Goal: Task Accomplishment & Management: Use online tool/utility

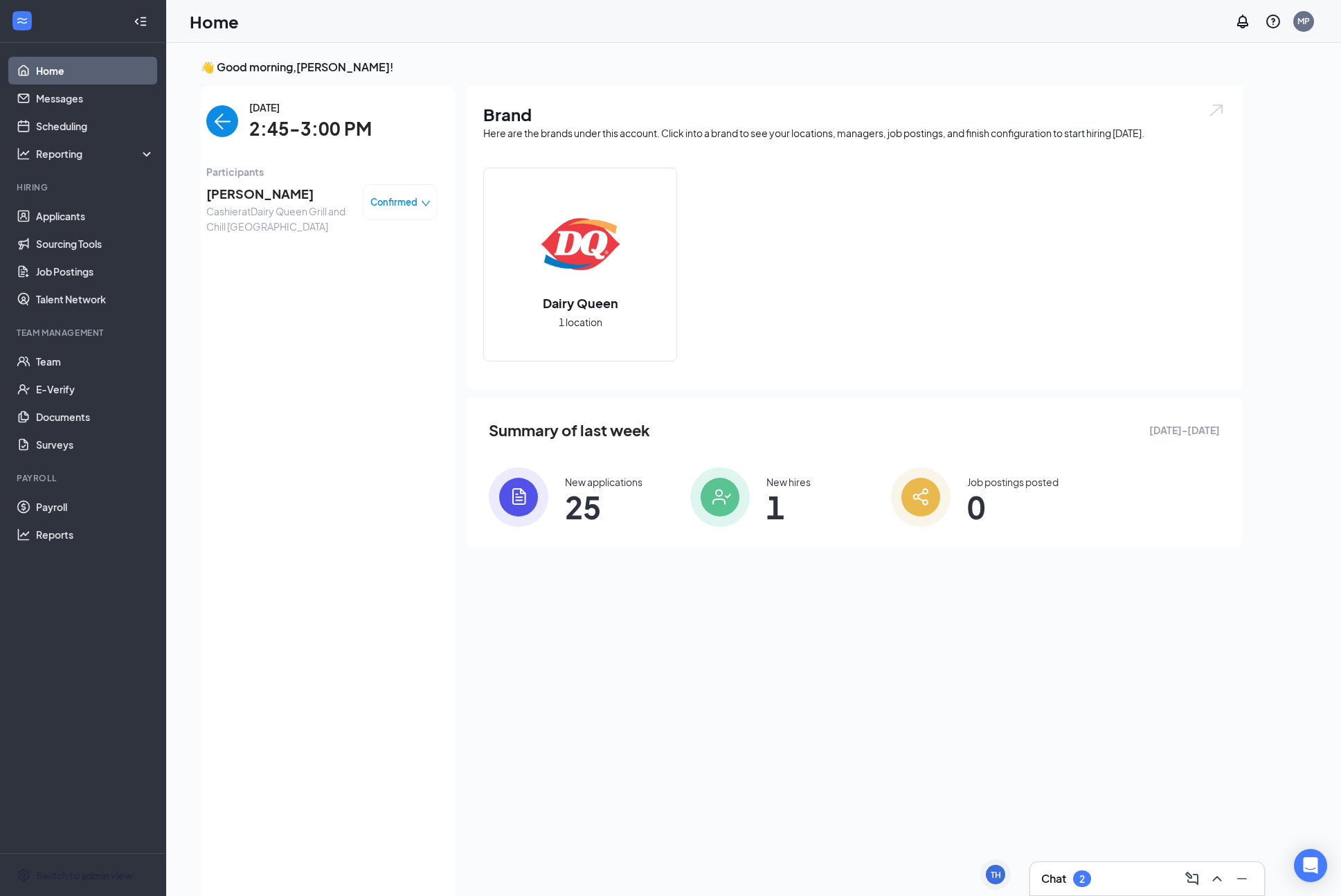
scroll to position [6, 0]
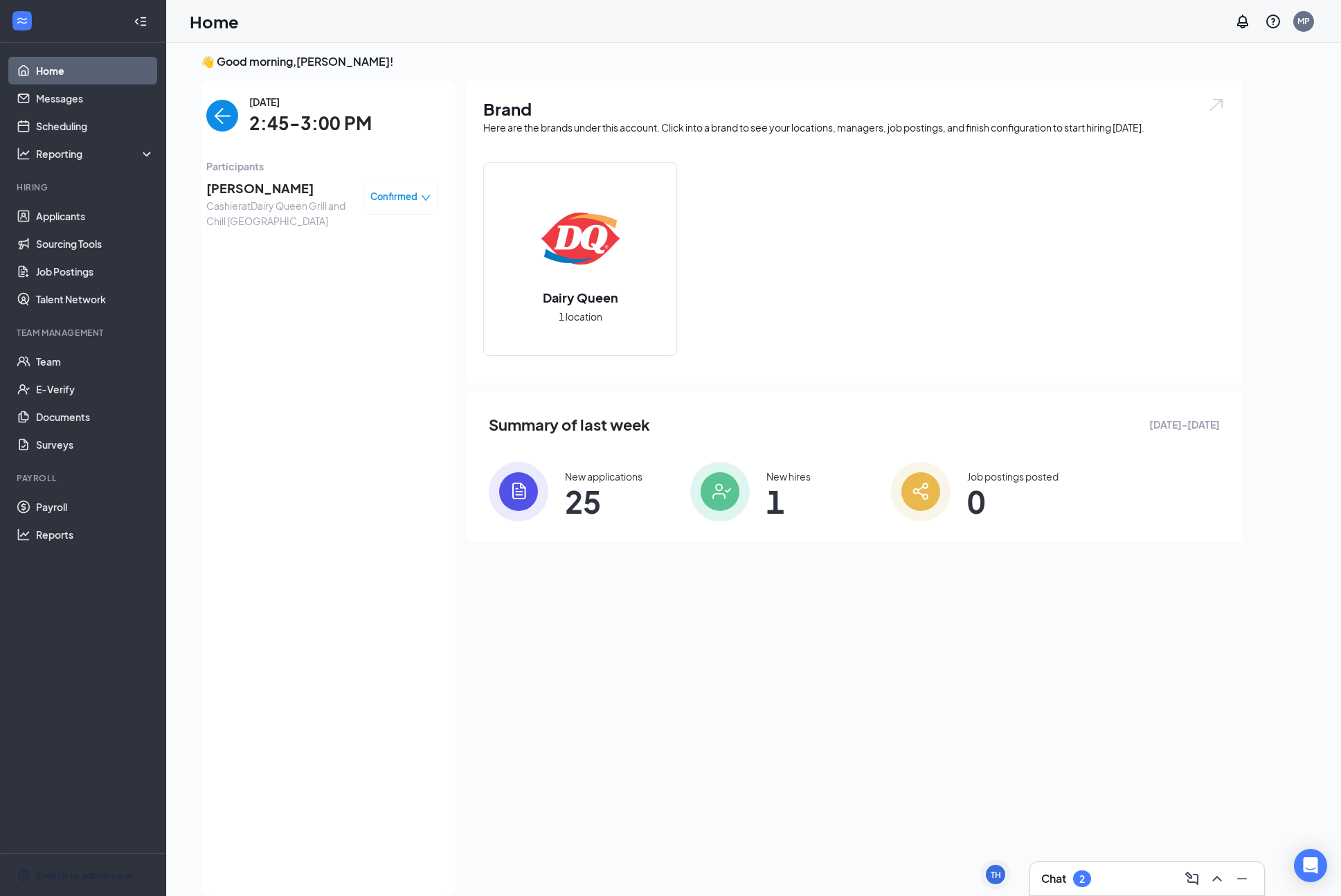
click at [269, 194] on span "[PERSON_NAME]" at bounding box center [278, 188] width 145 height 19
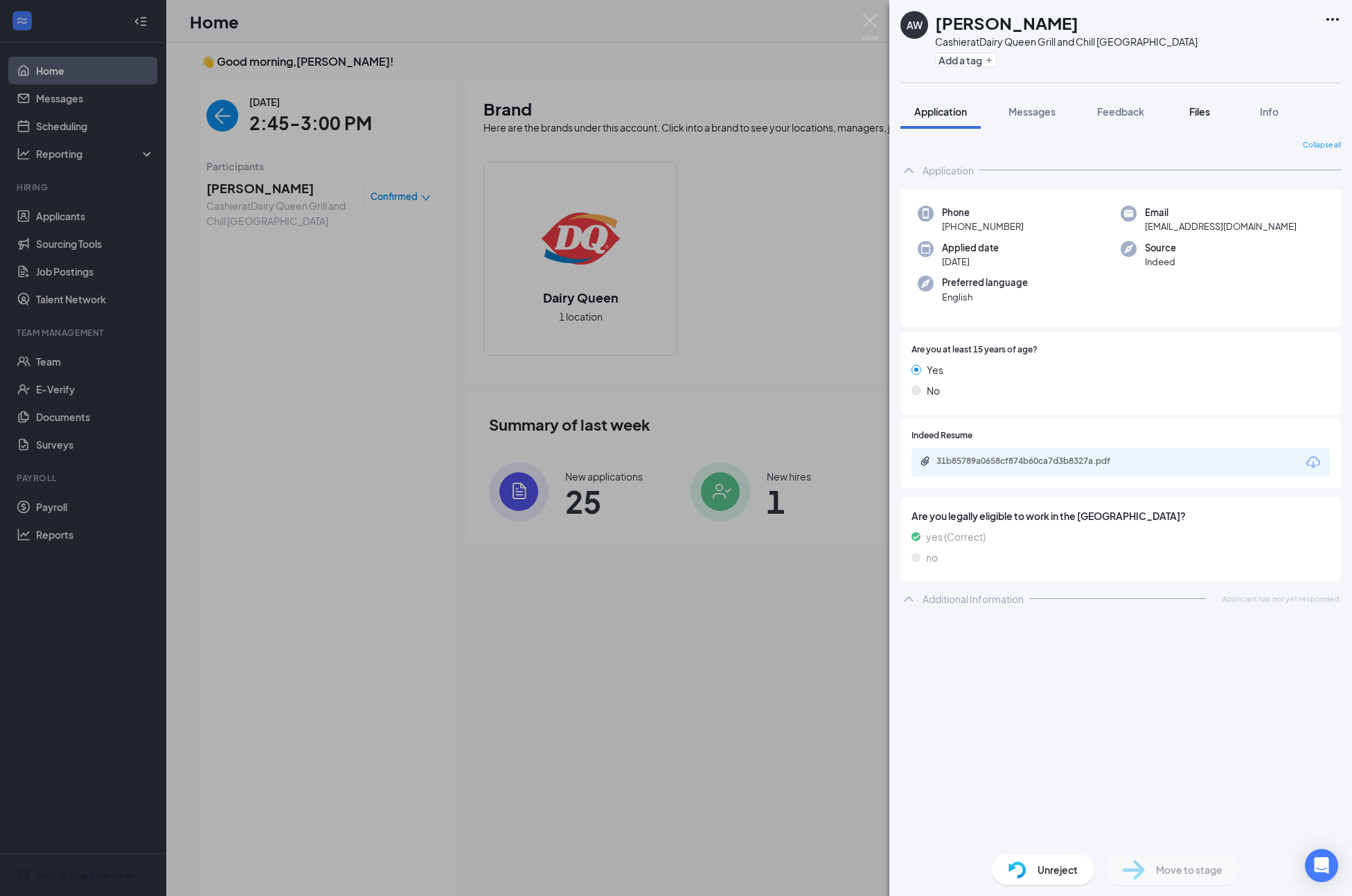
click at [1188, 113] on div "Files" at bounding box center [1200, 112] width 28 height 14
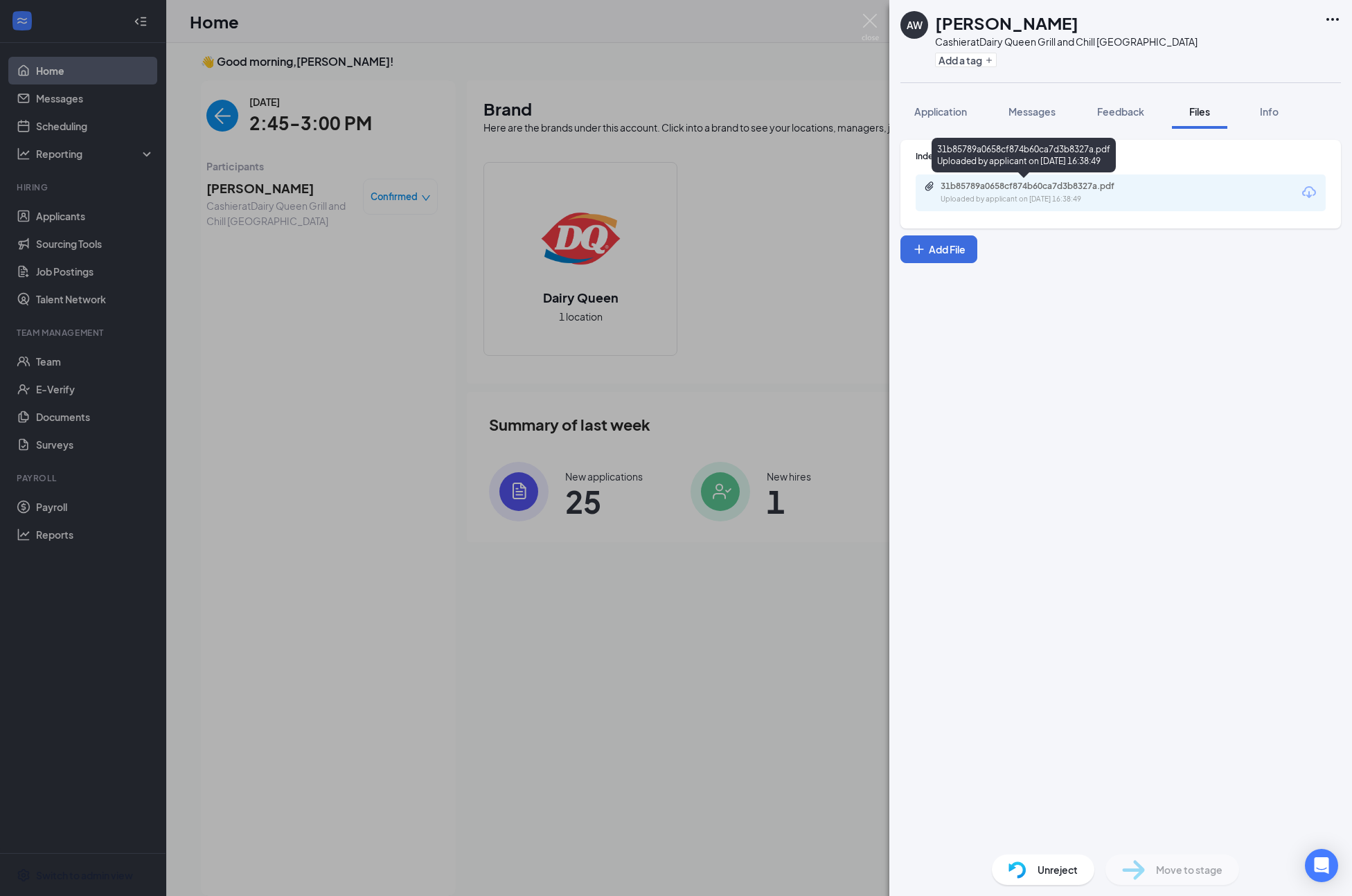
click at [994, 182] on div "31b85789a0658cf874b60ca7d3b8327a.pdf" at bounding box center [1037, 186] width 194 height 11
click at [358, 232] on div "AW [PERSON_NAME] Cashier at Dairy Queen Grill and Chill Ithaca Add a tag Applic…" at bounding box center [676, 448] width 1352 height 896
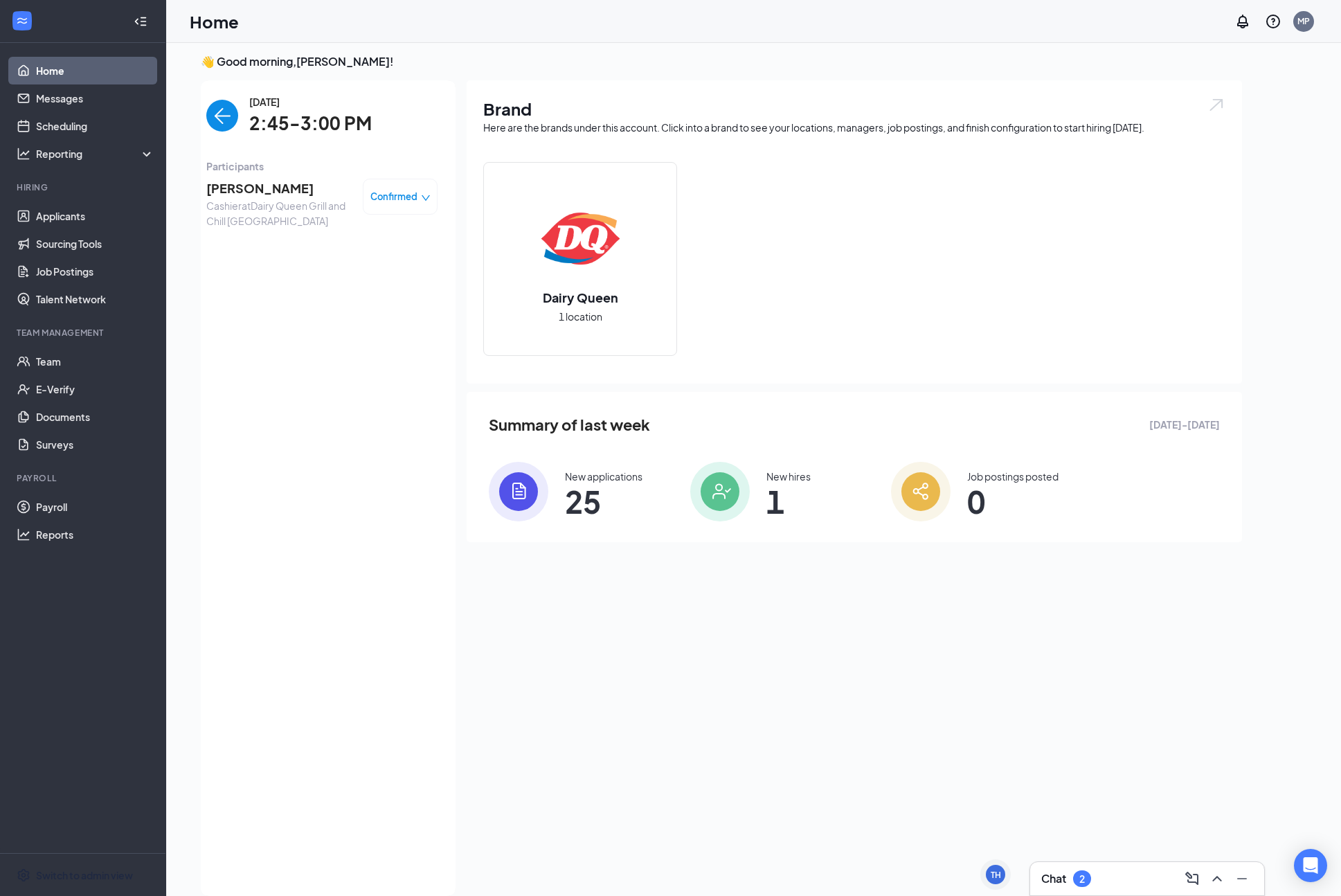
click at [226, 113] on img "back-button" at bounding box center [222, 116] width 32 height 32
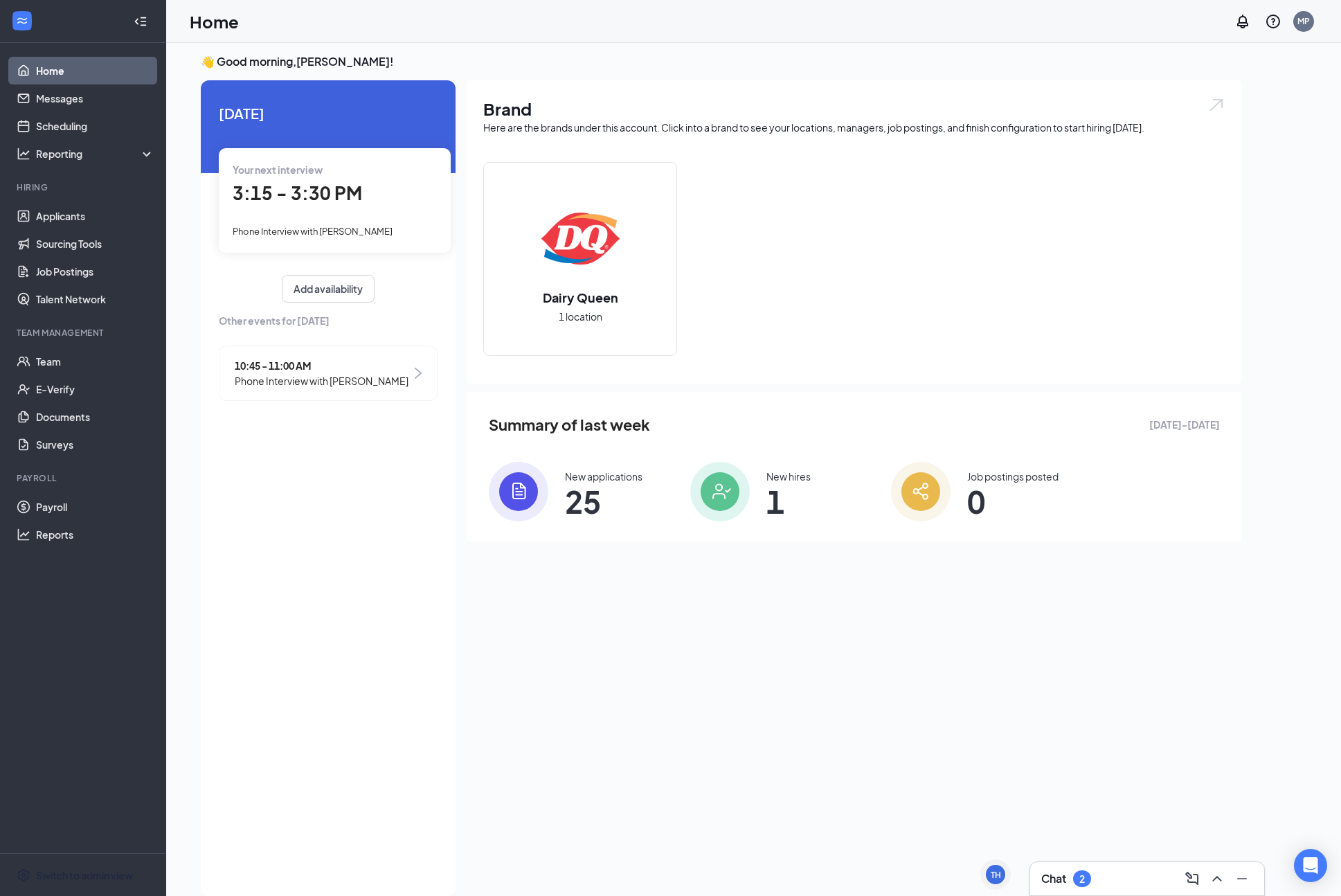
click at [311, 188] on span "3:15 - 3:30 PM" at bounding box center [297, 192] width 129 height 23
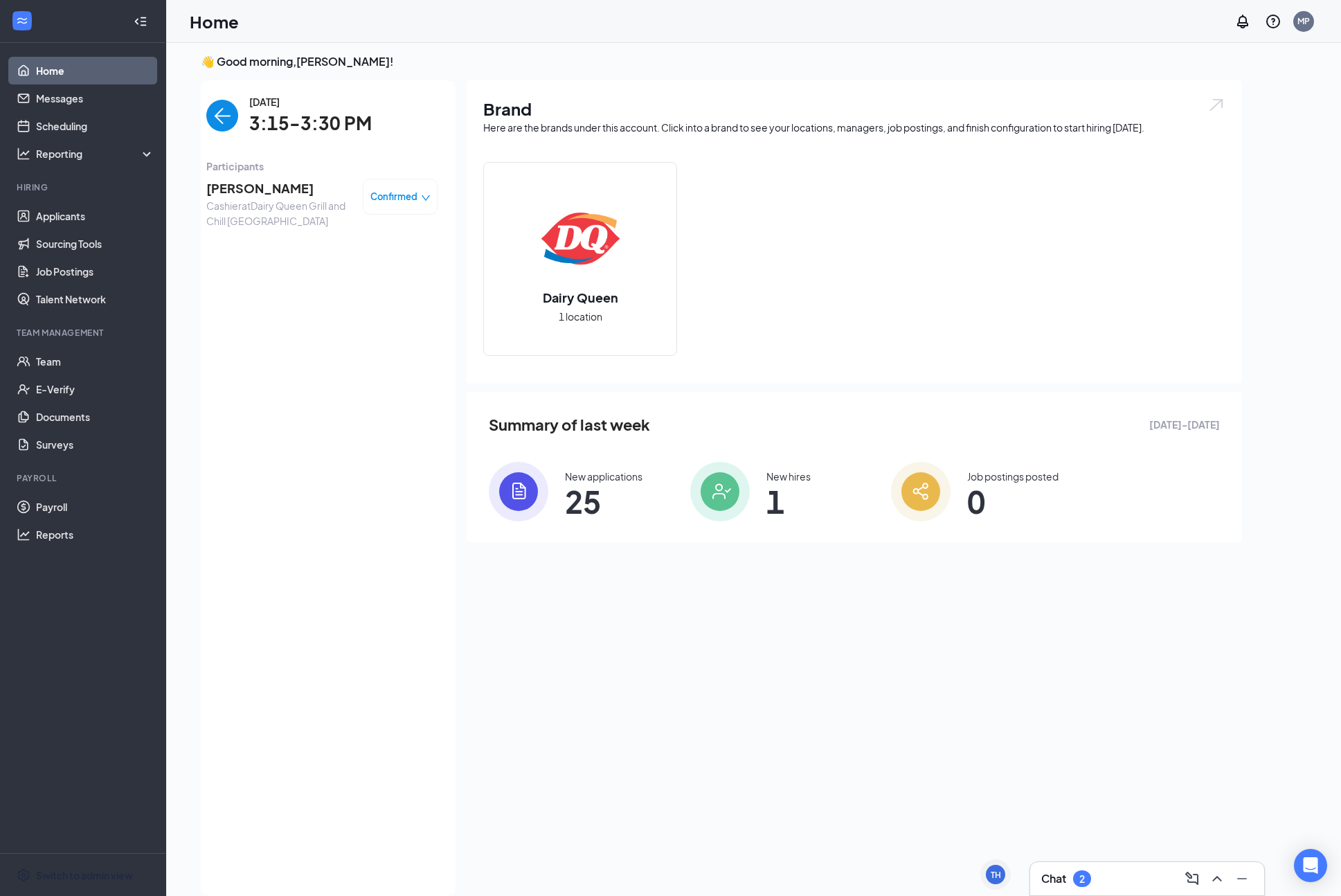
click at [249, 192] on span "[PERSON_NAME]" at bounding box center [278, 188] width 145 height 19
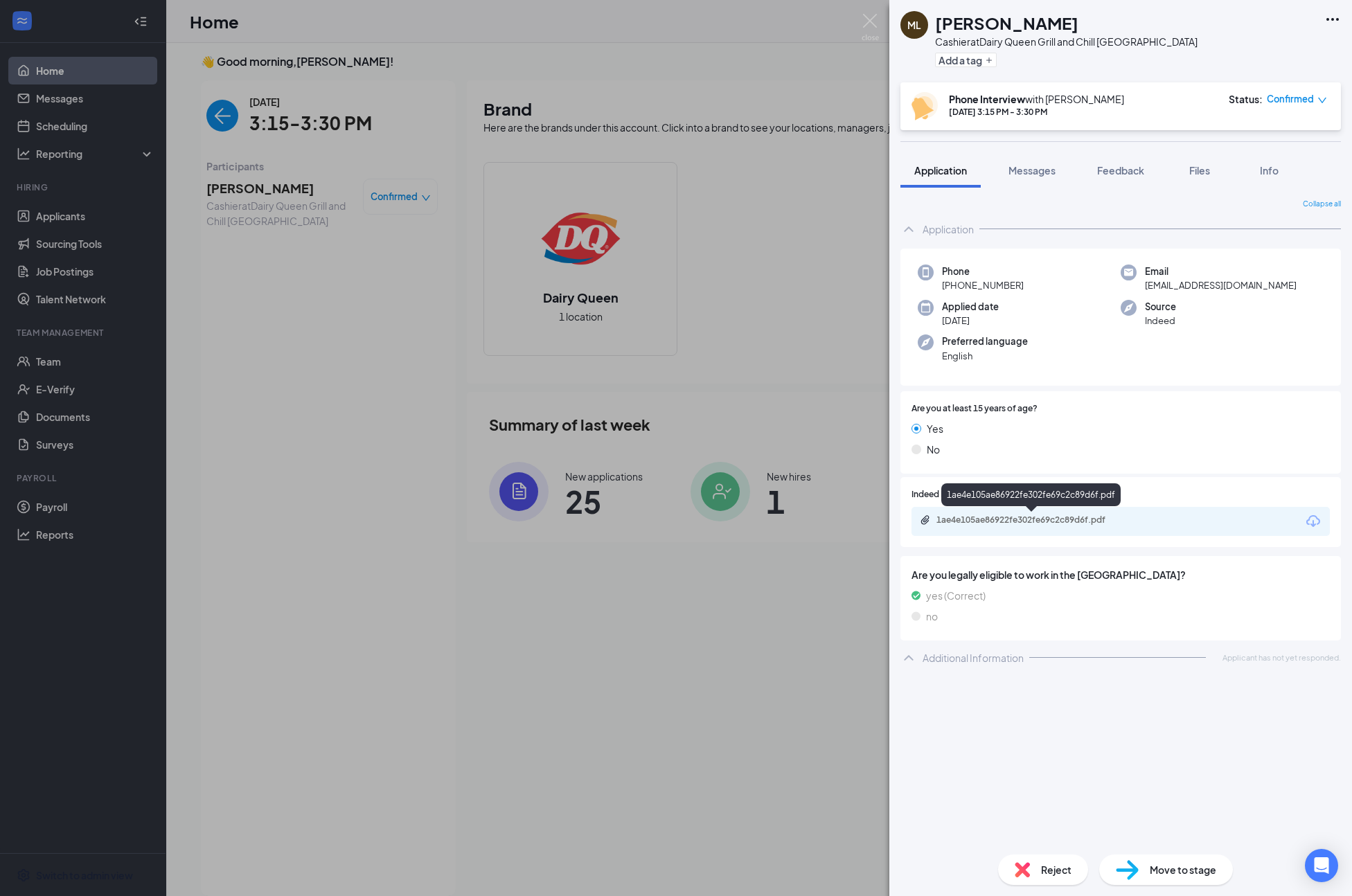
click at [1000, 520] on div "1ae4e105ae86922fe302fe69c2c89d6f.pdf" at bounding box center [1033, 520] width 194 height 11
click at [405, 351] on div "[PERSON_NAME] Lawyer Cashier at Dairy Queen Grill and Chill Ithaca Add a tag Ph…" at bounding box center [676, 448] width 1352 height 896
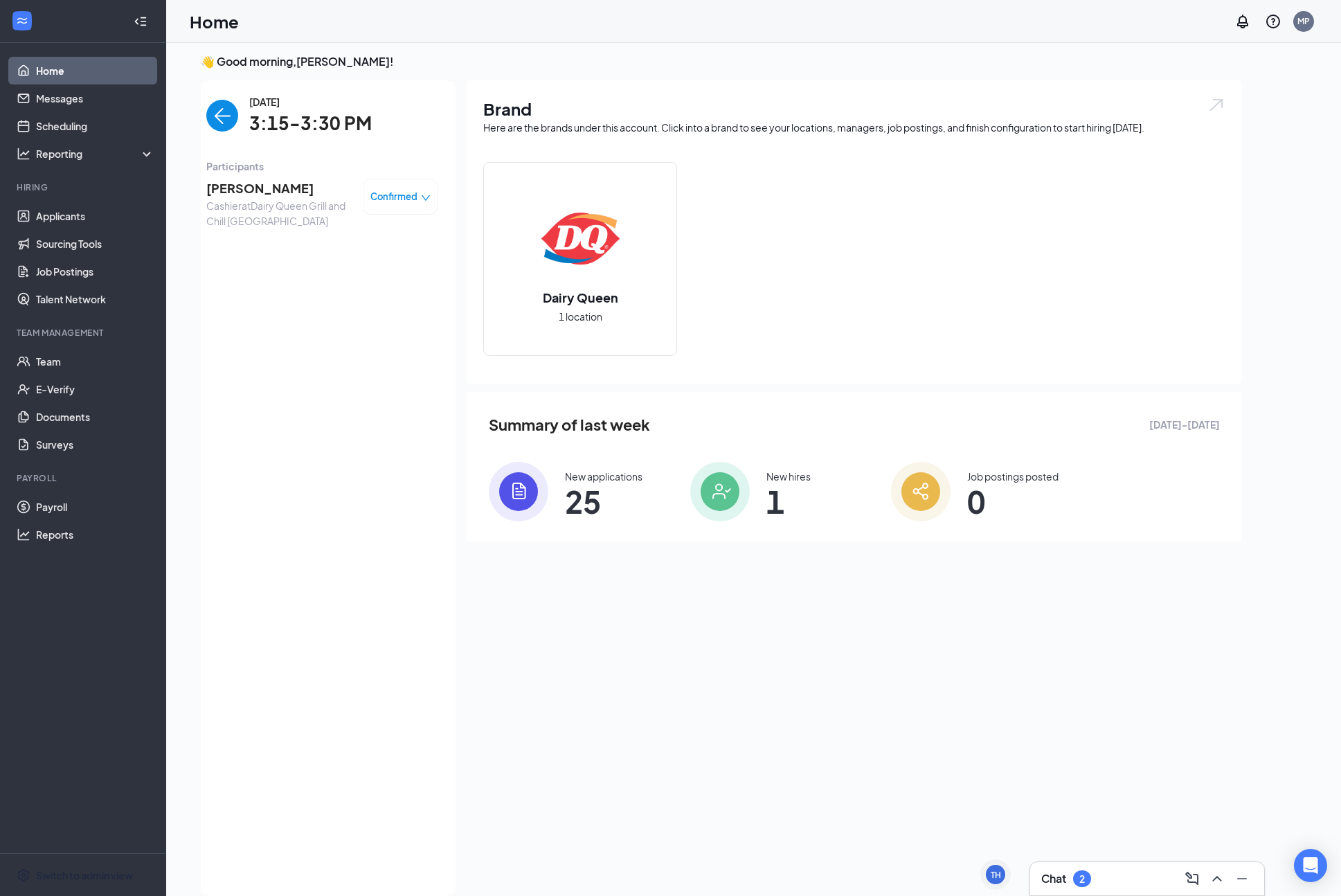
scroll to position [29, 0]
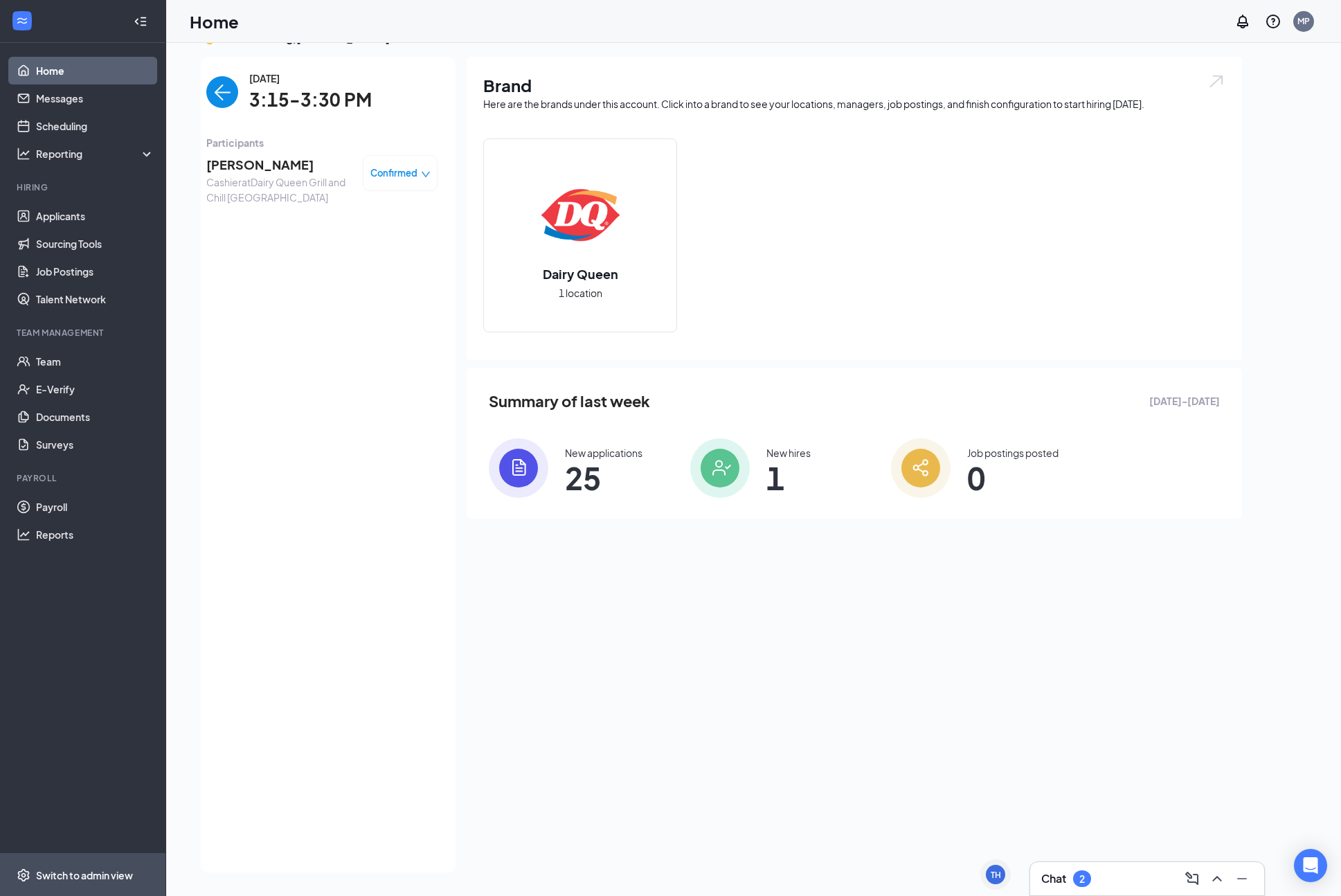
click at [65, 872] on div "Switch to admin view" at bounding box center [85, 875] width 97 height 14
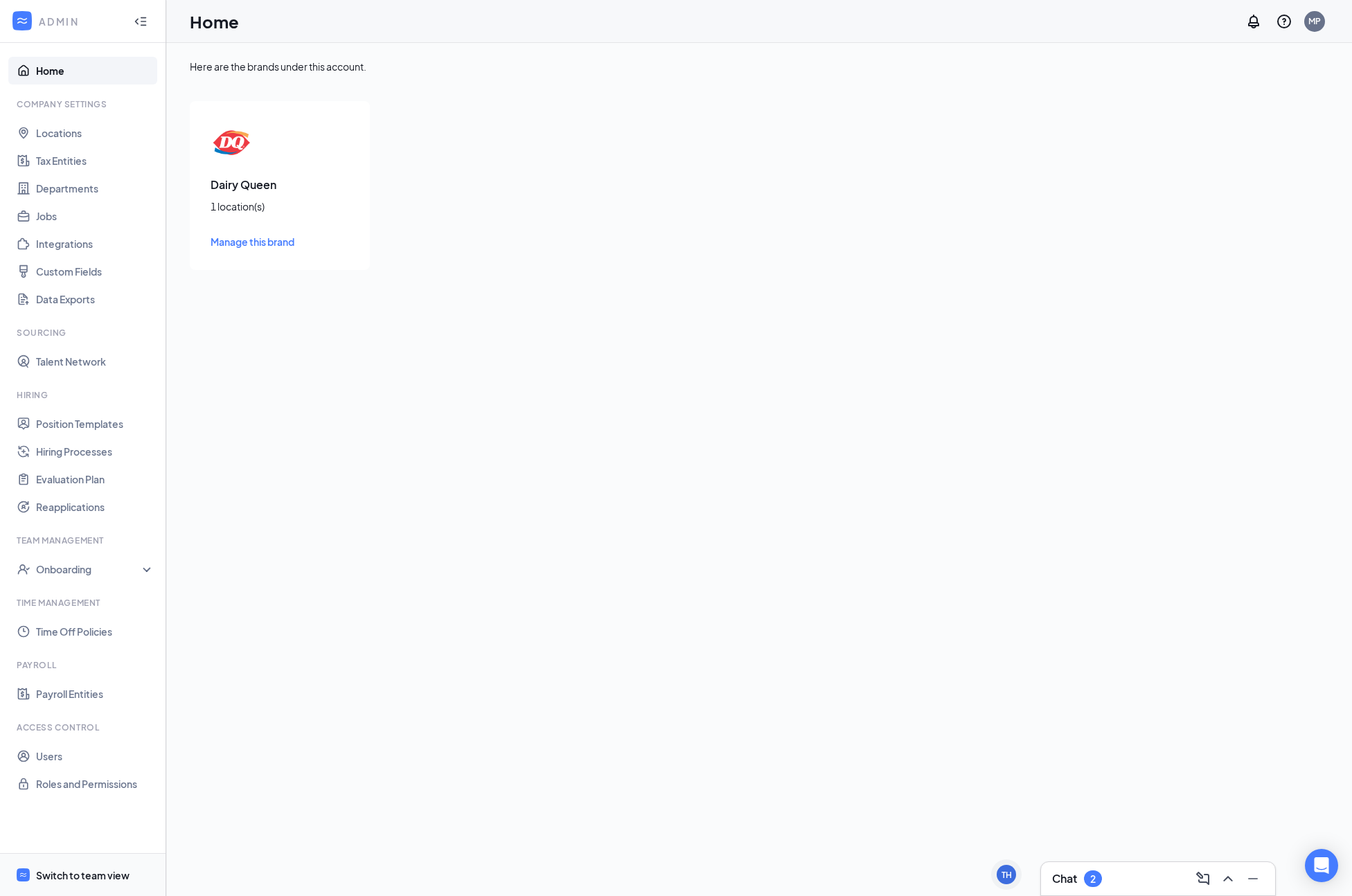
click at [67, 874] on div "Switch to team view" at bounding box center [83, 875] width 94 height 14
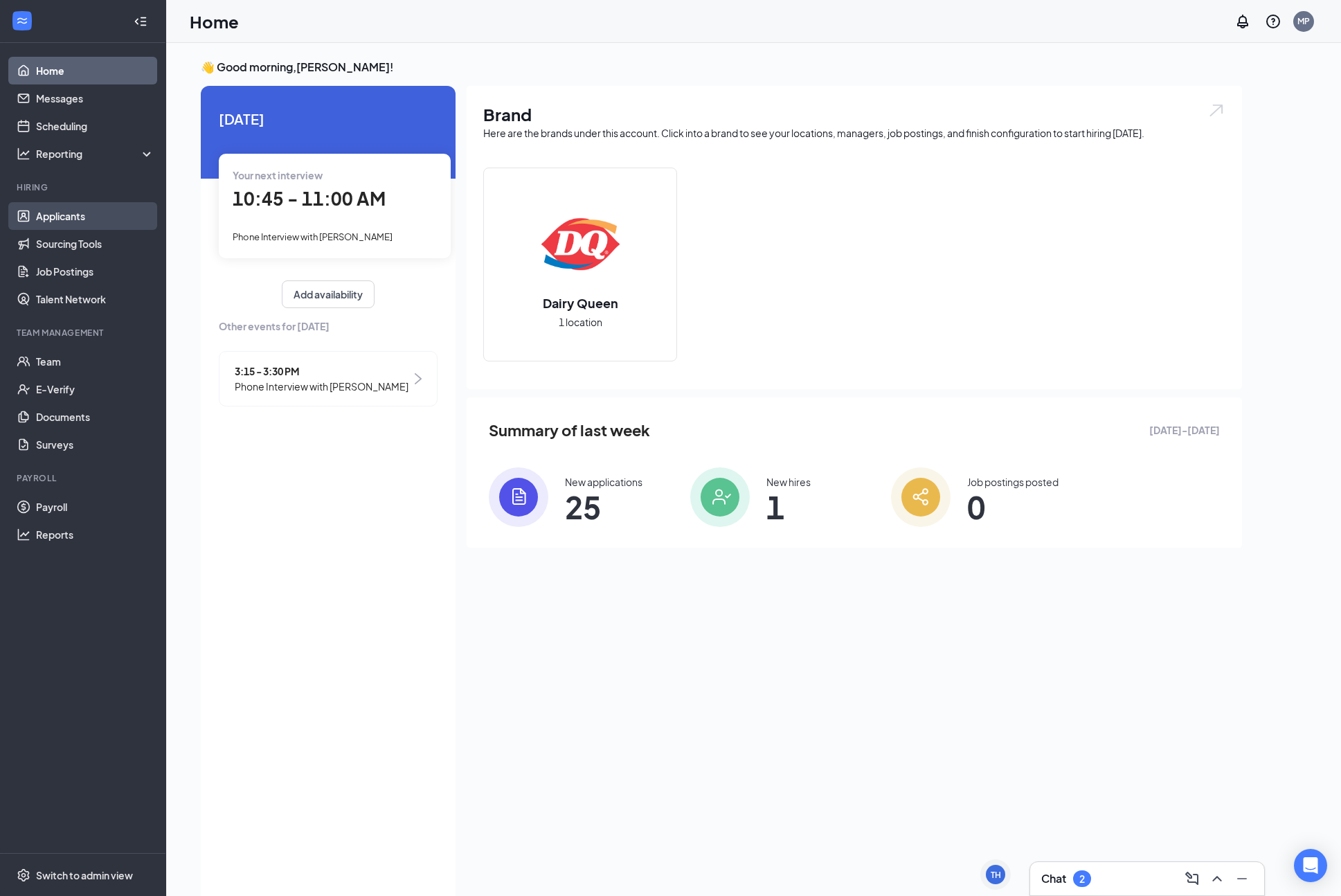
click at [82, 218] on link "Applicants" at bounding box center [95, 216] width 118 height 28
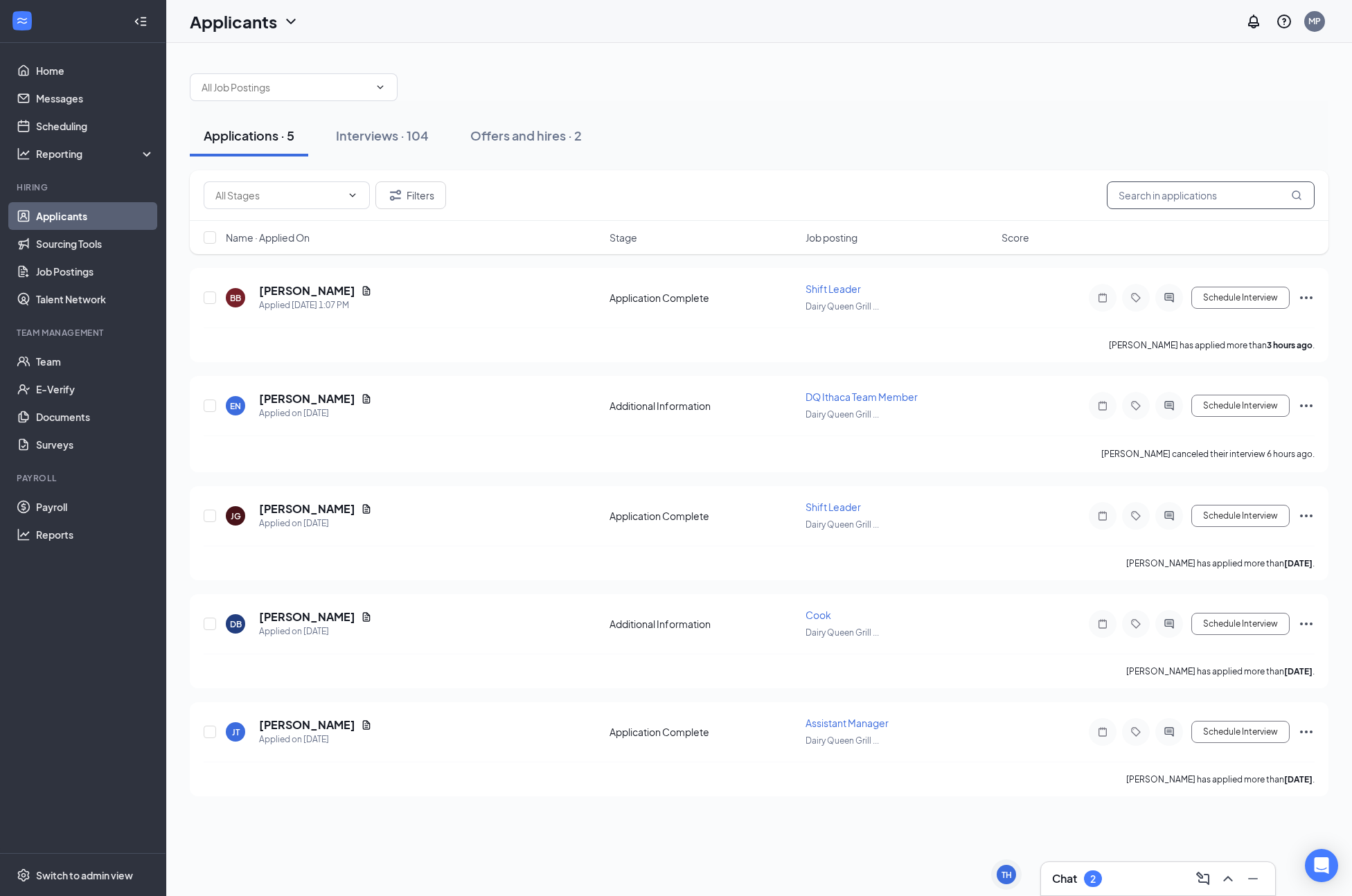
click at [1174, 197] on input "text" at bounding box center [1210, 195] width 208 height 28
drag, startPoint x: 395, startPoint y: 128, endPoint x: 308, endPoint y: 133, distance: 87.1
click at [394, 128] on div "Interviews · 104" at bounding box center [383, 135] width 93 height 17
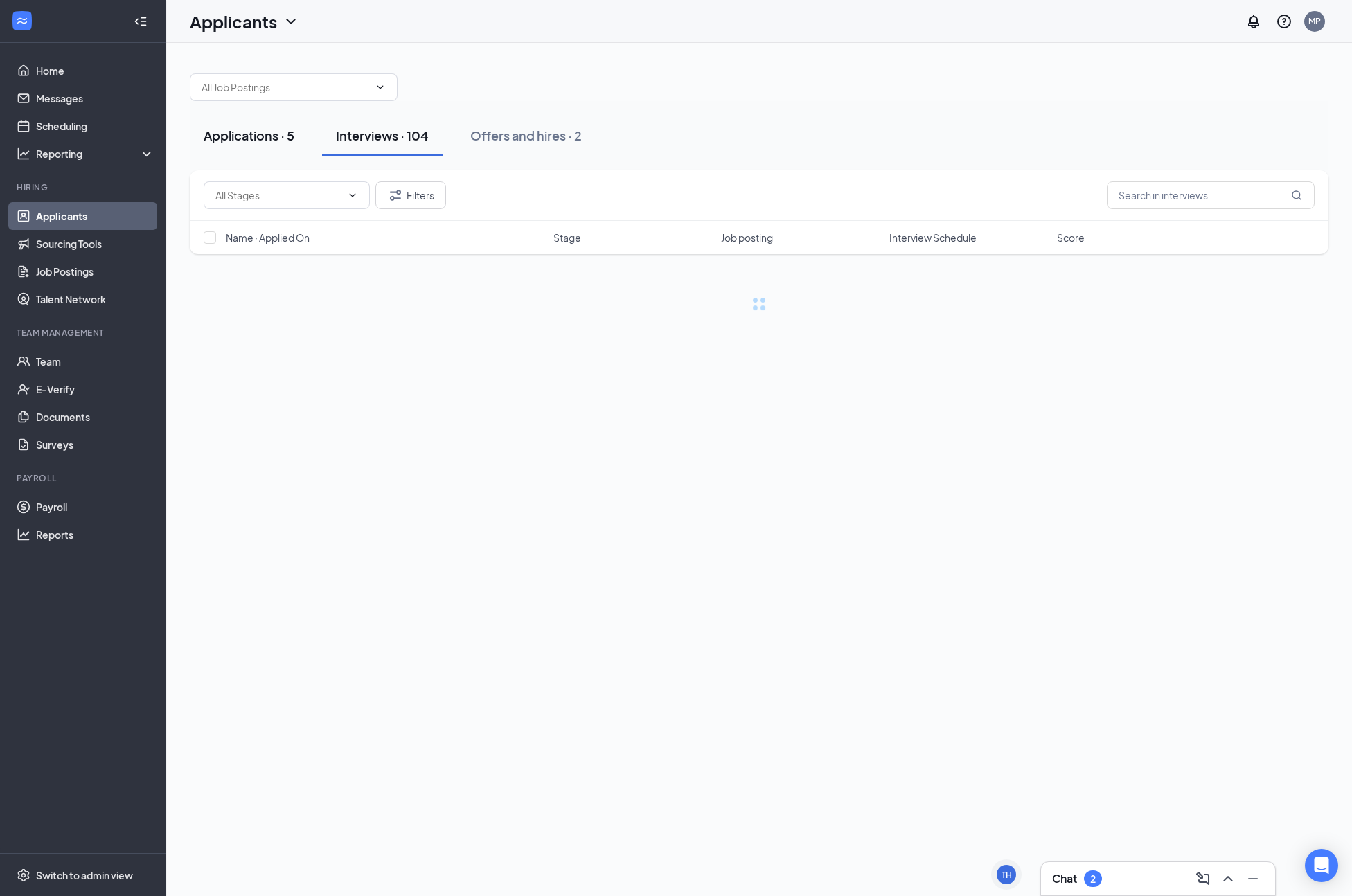
click at [254, 137] on div "Applications · 5" at bounding box center [249, 135] width 91 height 17
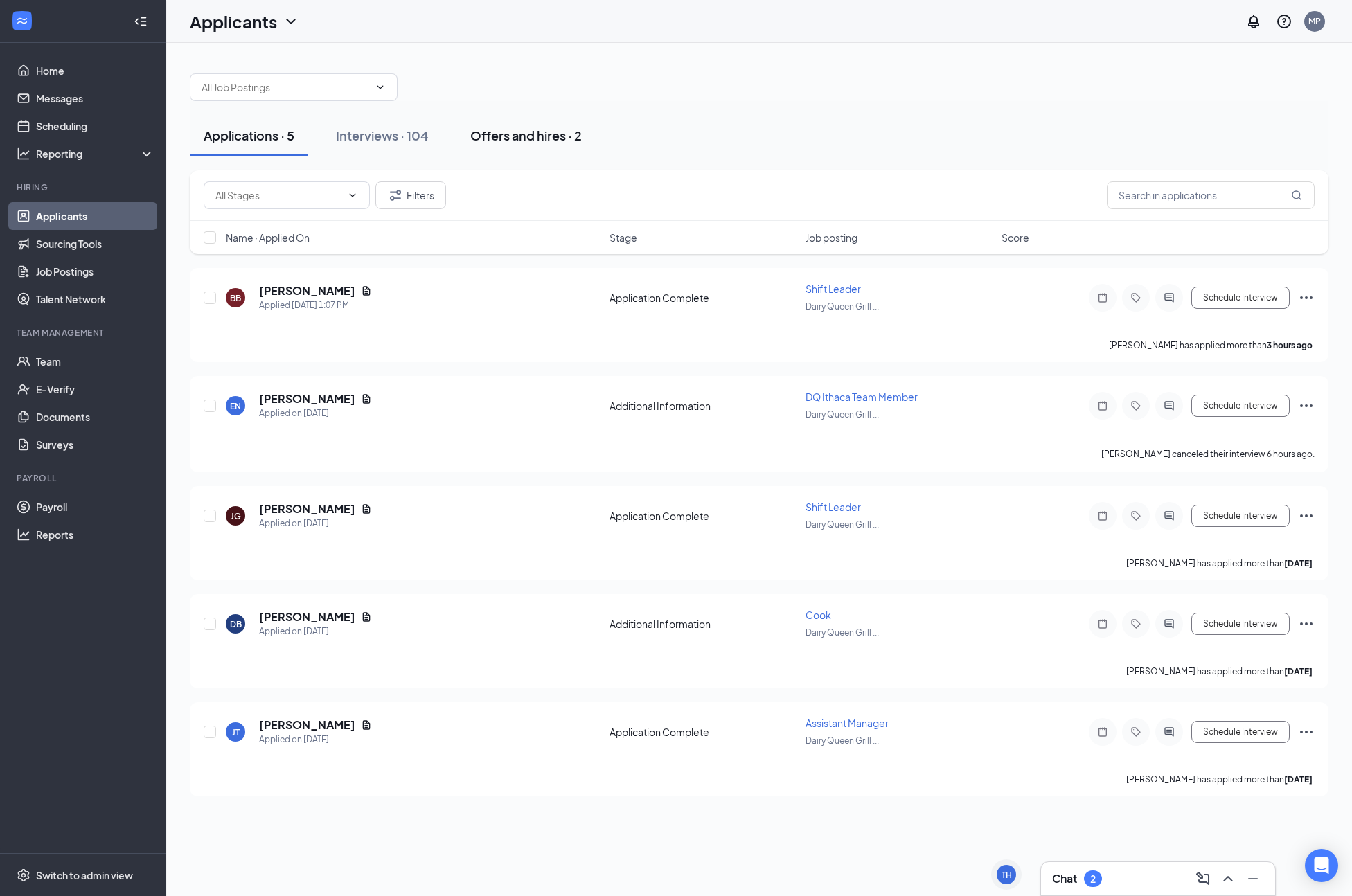
click at [533, 147] on button "Offers and hires · 2" at bounding box center [526, 135] width 139 height 42
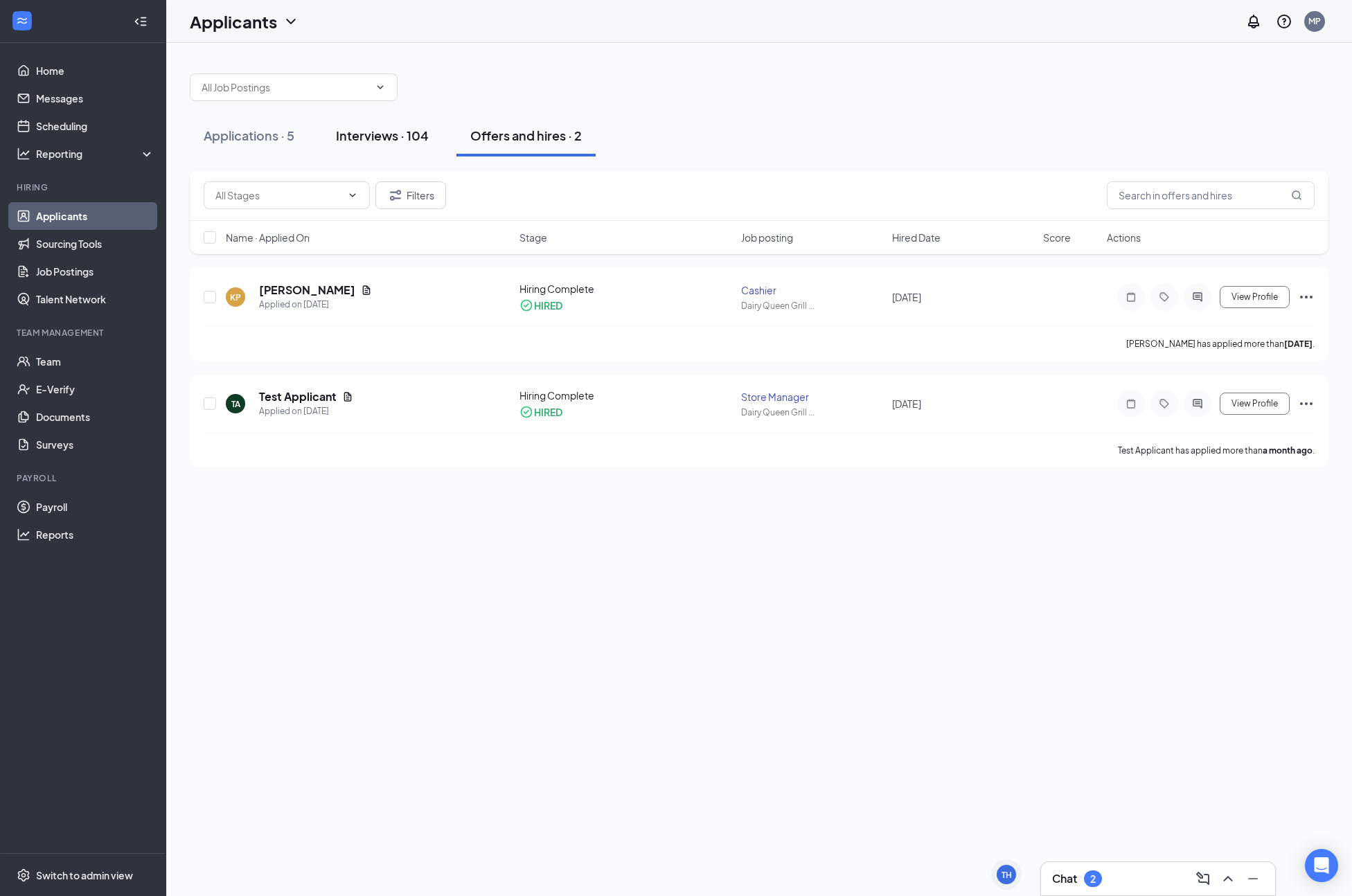
click at [418, 131] on div "Interviews · 104" at bounding box center [383, 135] width 93 height 17
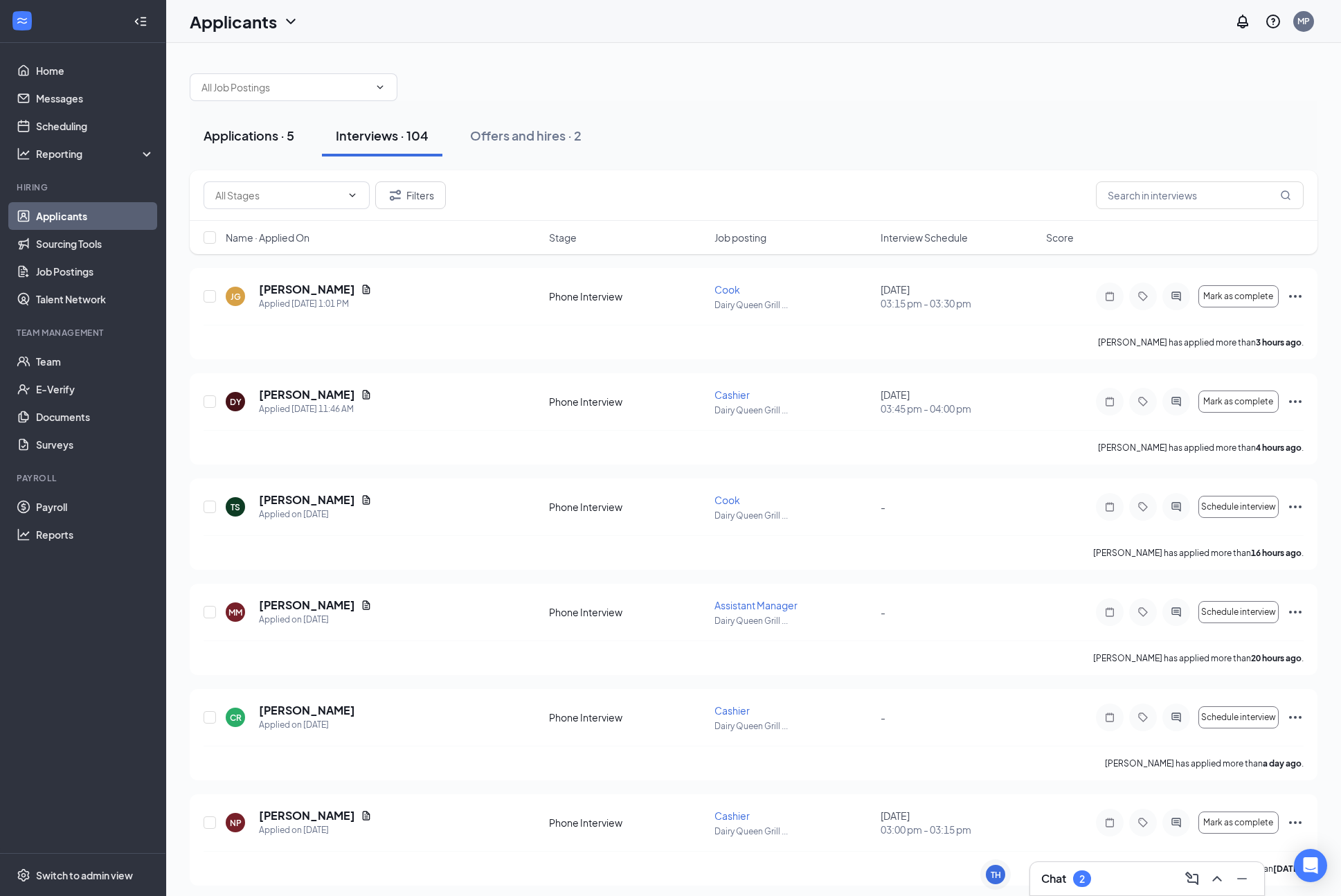
click at [249, 130] on div "Applications · 5" at bounding box center [249, 135] width 91 height 17
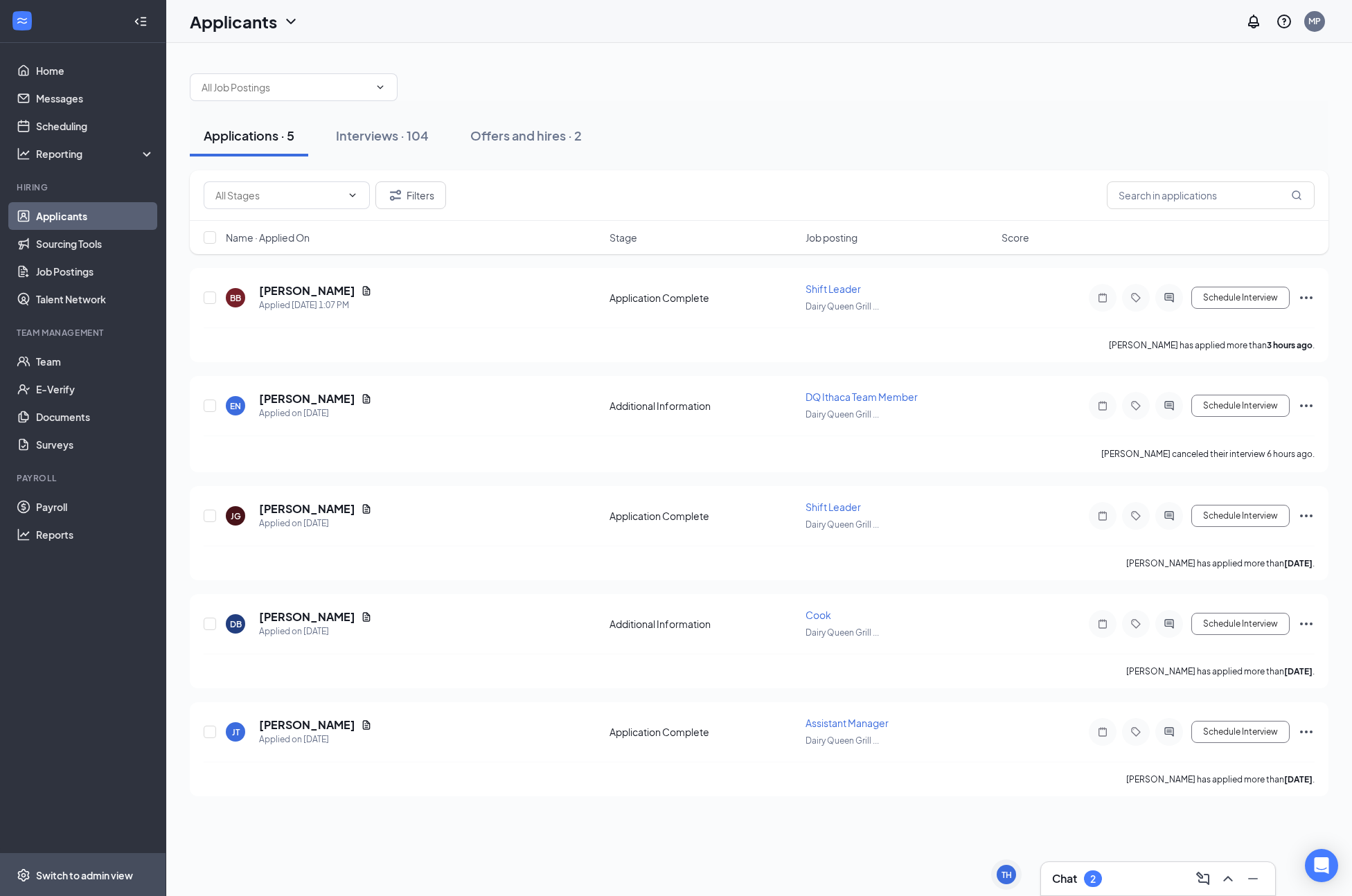
click at [89, 872] on div "Switch to admin view" at bounding box center [85, 875] width 97 height 14
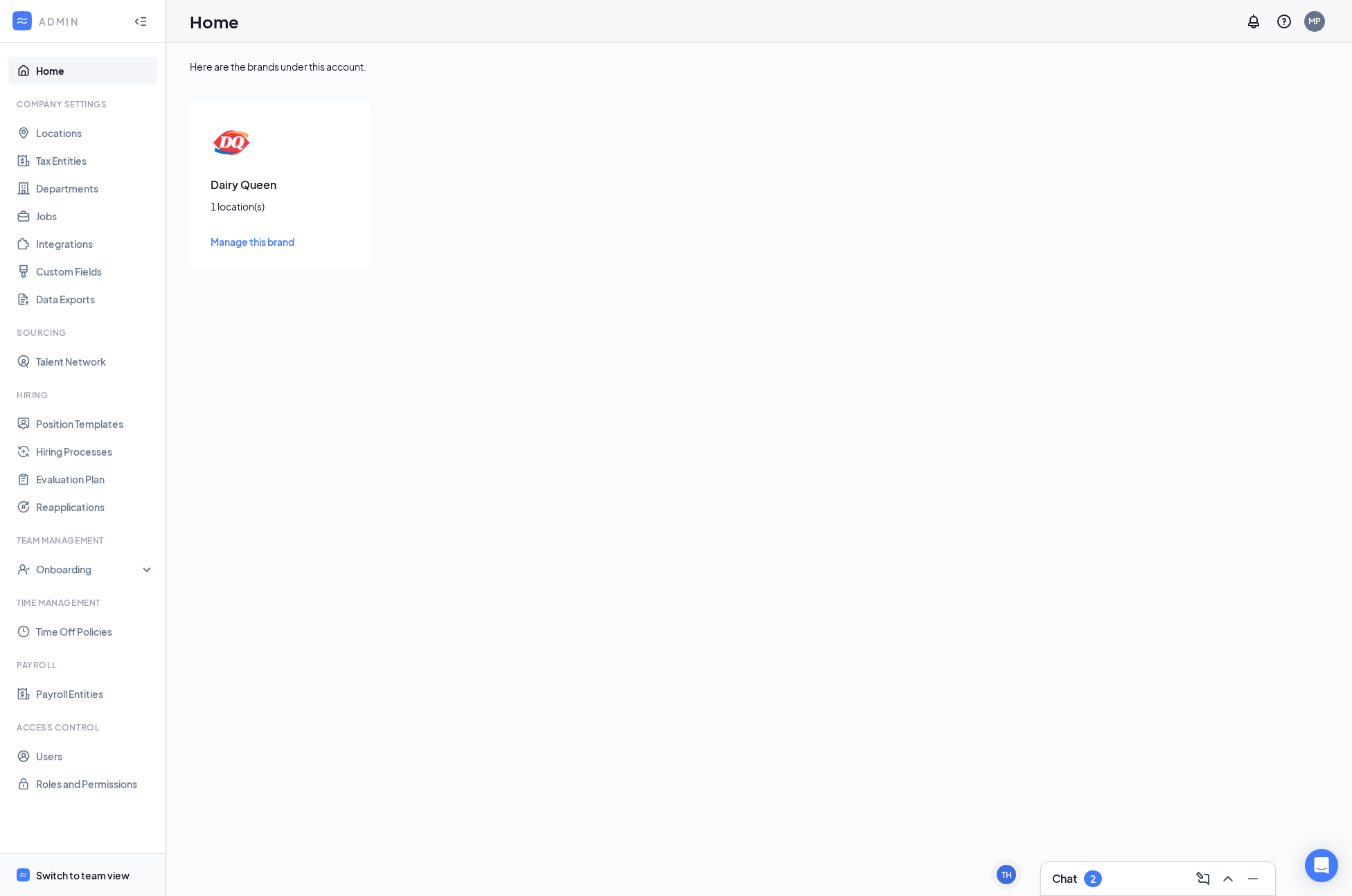
click at [76, 883] on span "Switch to team view" at bounding box center [95, 874] width 118 height 42
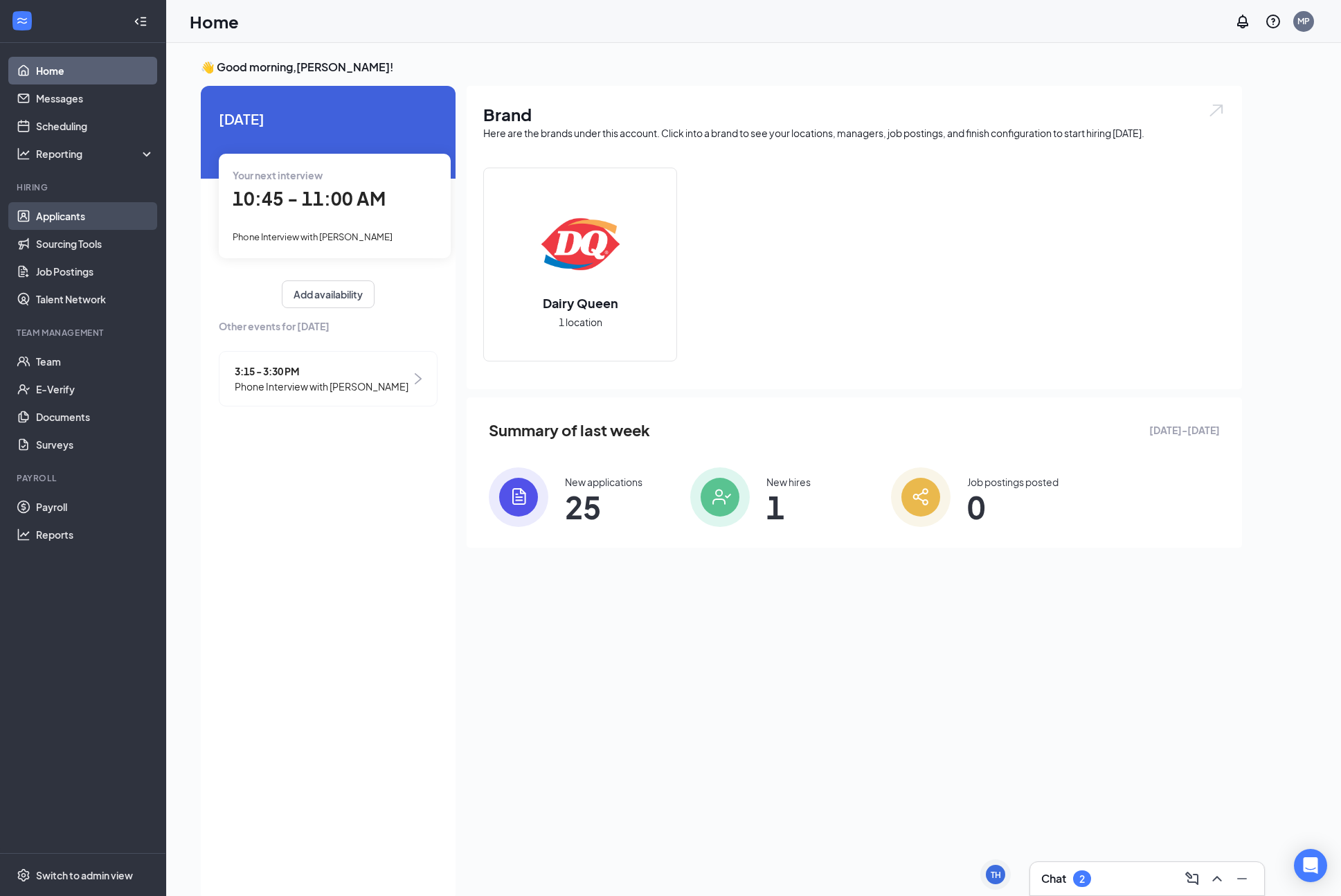
click at [89, 220] on link "Applicants" at bounding box center [95, 216] width 118 height 28
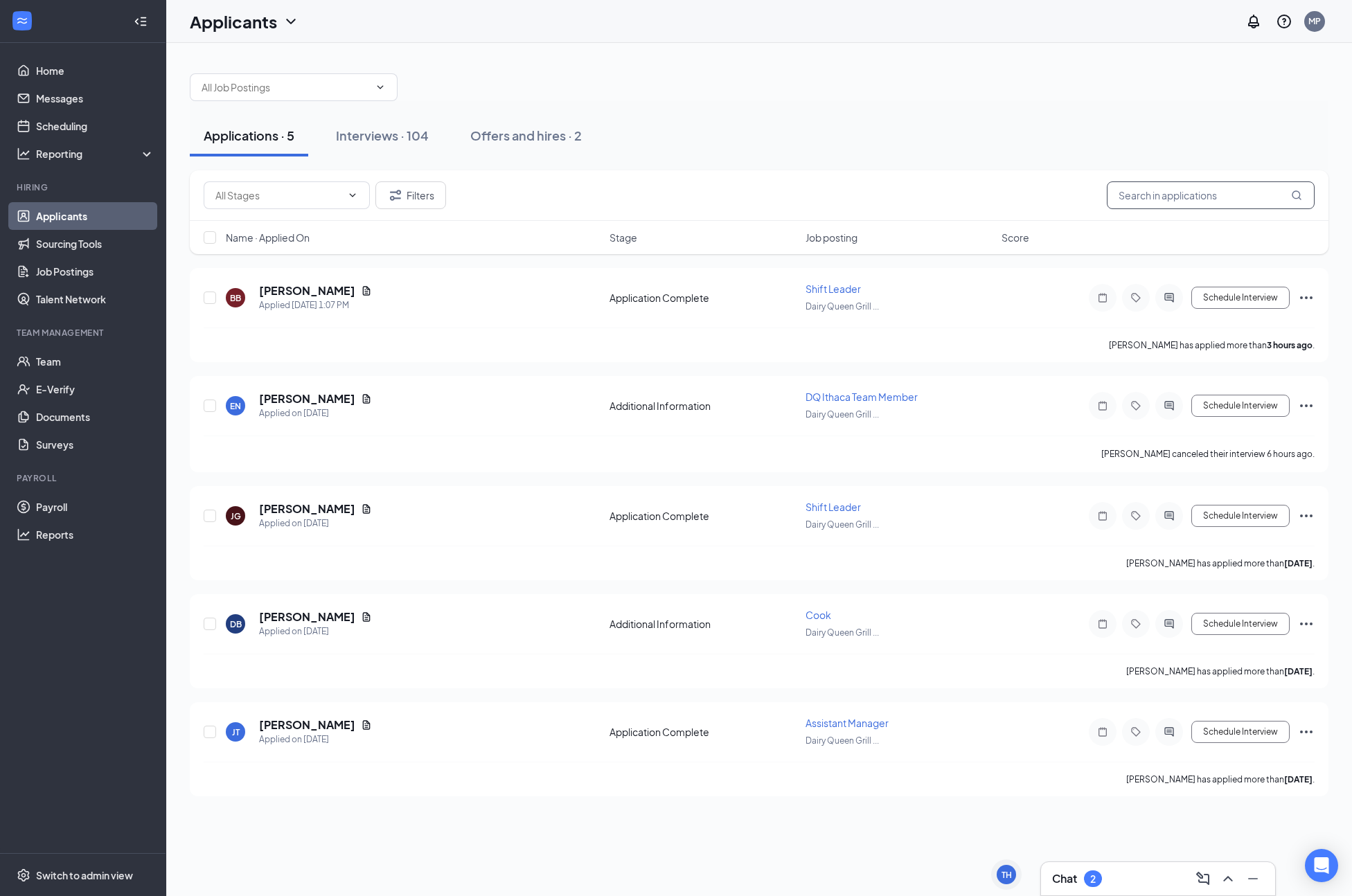
click at [1157, 204] on input "text" at bounding box center [1210, 195] width 208 height 28
click at [1179, 189] on input "text" at bounding box center [1210, 195] width 208 height 28
click at [384, 138] on div "Interviews · 104" at bounding box center [383, 135] width 93 height 17
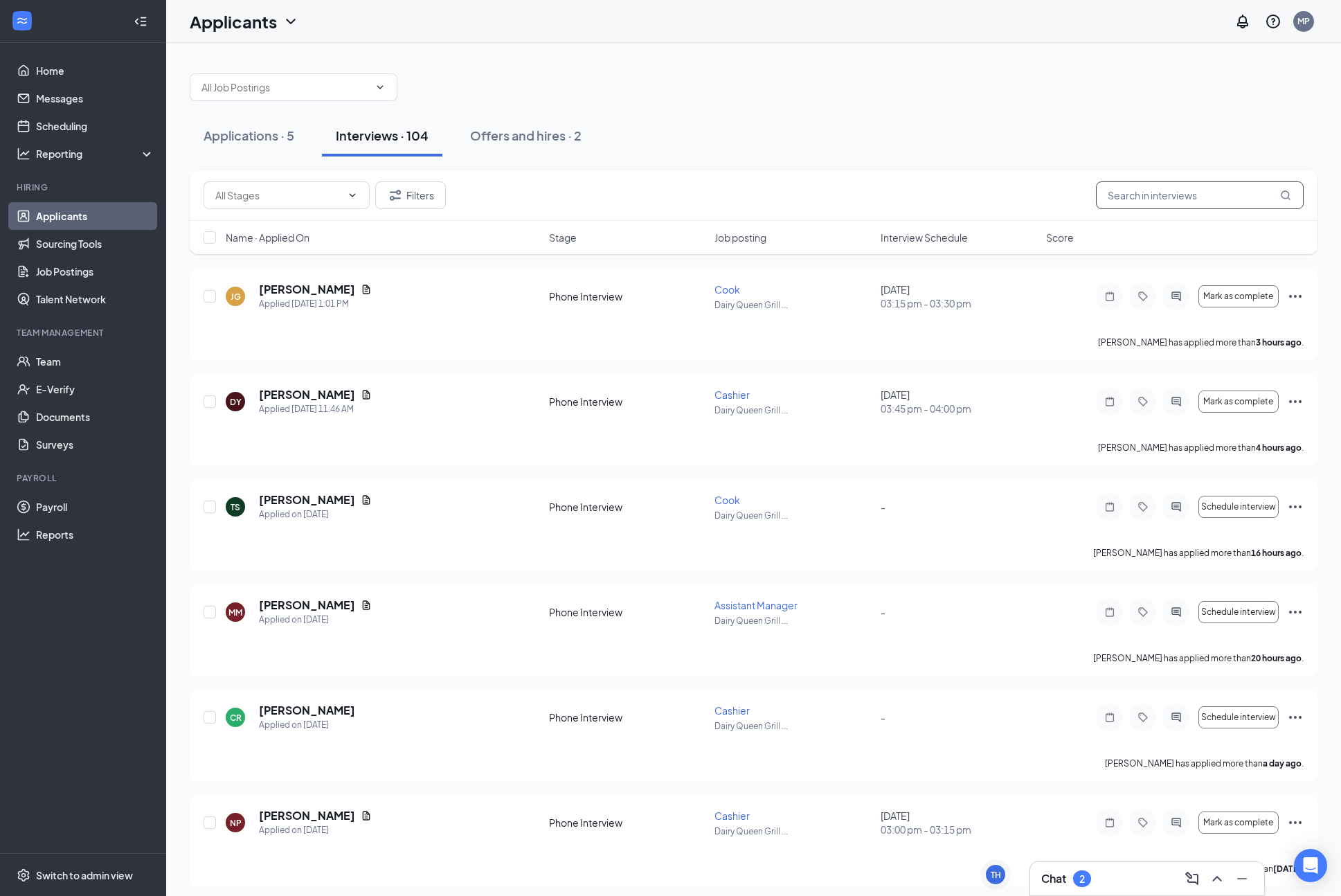
click at [1130, 205] on input "text" at bounding box center [1199, 195] width 208 height 28
click at [328, 399] on h5 "[PERSON_NAME]" at bounding box center [307, 395] width 97 height 15
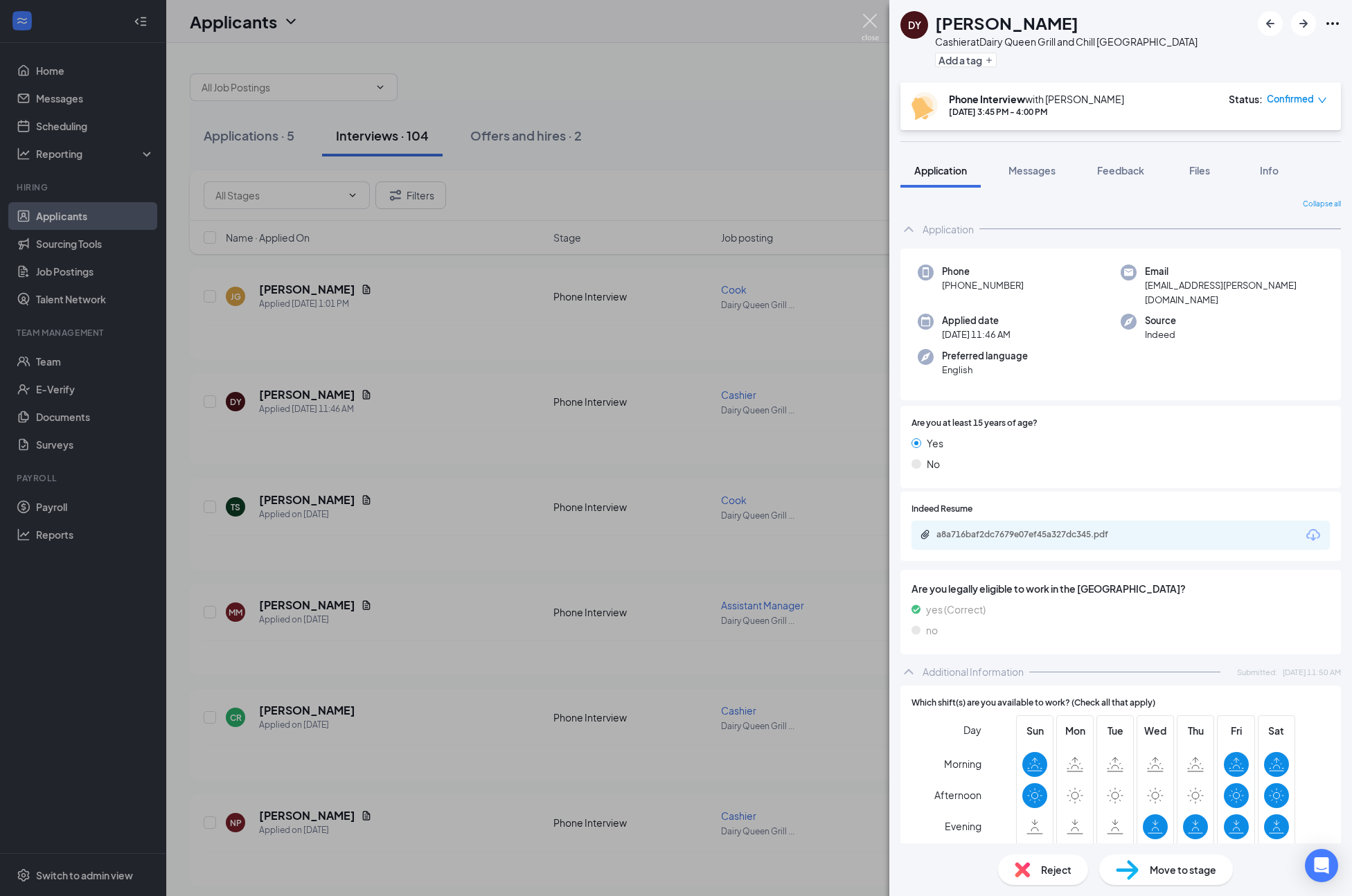
click at [876, 20] on img at bounding box center [870, 27] width 17 height 27
